Goal: Find specific page/section: Find specific page/section

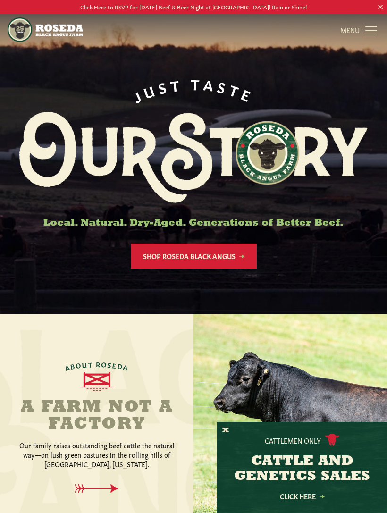
click at [375, 31] on link "MENU CLOSE" at bounding box center [359, 29] width 39 height 19
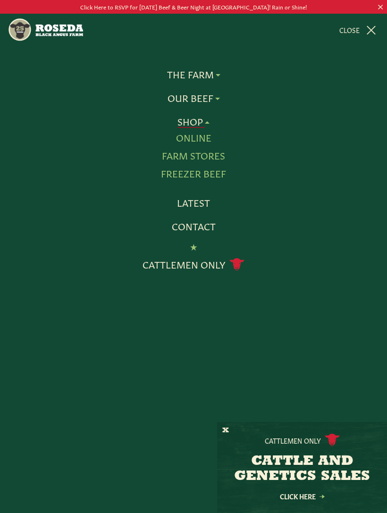
click at [216, 155] on link "Farm Stores" at bounding box center [193, 156] width 63 height 12
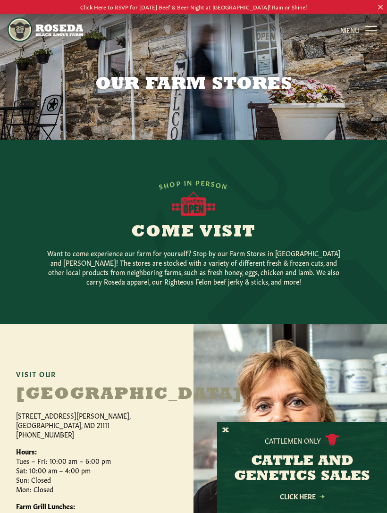
click at [204, 204] on img at bounding box center [193, 203] width 43 height 25
click at [208, 181] on span "R" at bounding box center [208, 183] width 6 height 10
click at [204, 239] on h2 "Come Visit" at bounding box center [193, 232] width 363 height 17
click at [229, 277] on p "Want to come experience our farm for yourself? Stop by our Farm Stores in [GEOG…" at bounding box center [193, 267] width 302 height 38
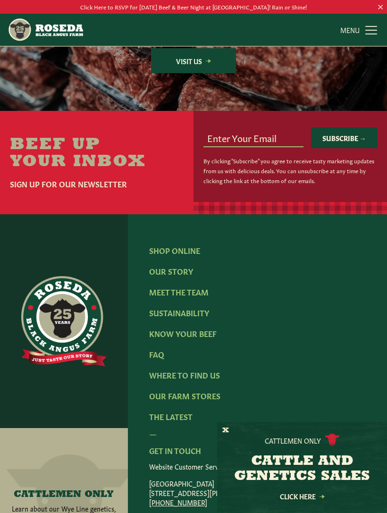
scroll to position [1092, 0]
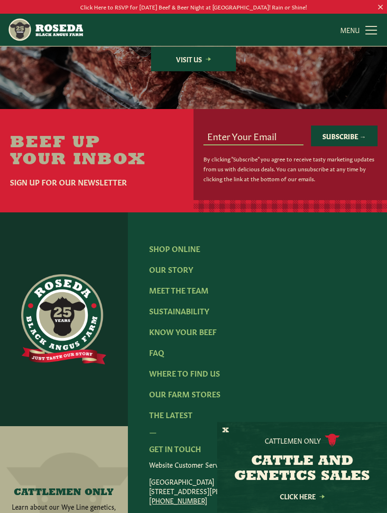
click at [191, 253] on link "Shop Online" at bounding box center [174, 248] width 51 height 10
